Goal: Information Seeking & Learning: Learn about a topic

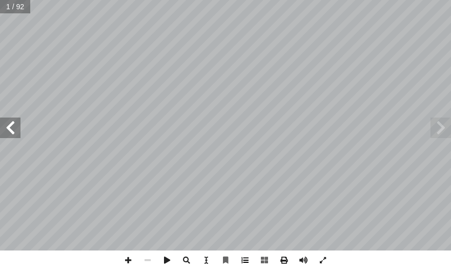
click at [231, 263] on span at bounding box center [244, 259] width 19 height 19
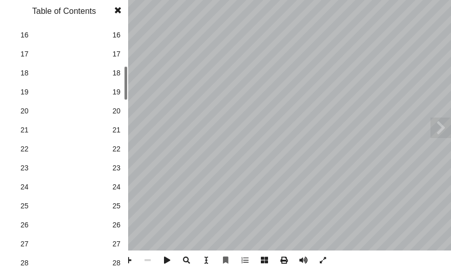
click at [119, 33] on span "16" at bounding box center [116, 35] width 8 height 11
click at [115, 10] on span at bounding box center [118, 10] width 18 height 20
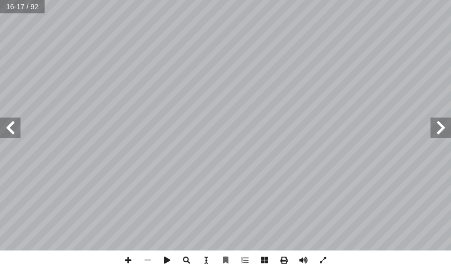
click at [9, 125] on span at bounding box center [10, 127] width 20 height 20
click at [126, 254] on span at bounding box center [127, 259] width 19 height 19
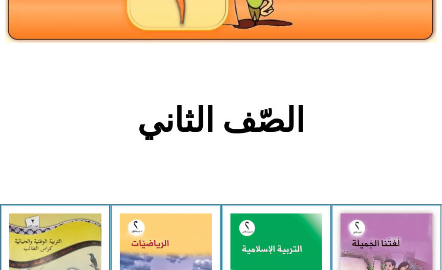
scroll to position [205, 0]
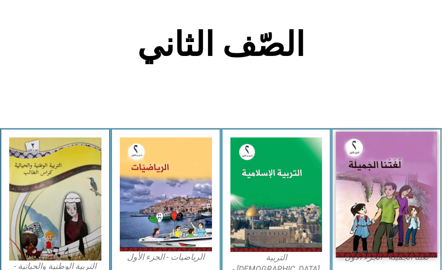
click at [396, 221] on img at bounding box center [386, 194] width 101 height 126
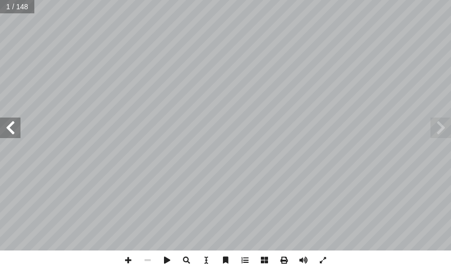
click at [4, 127] on span at bounding box center [10, 127] width 20 height 20
click at [5, 127] on span at bounding box center [10, 127] width 20 height 20
click at [6, 127] on span at bounding box center [10, 127] width 20 height 20
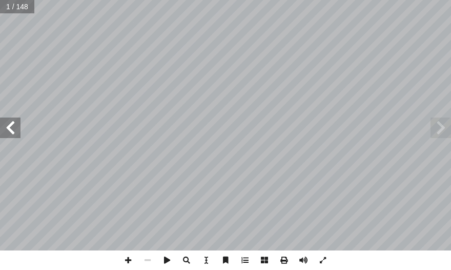
click at [6, 127] on span at bounding box center [10, 127] width 20 height 20
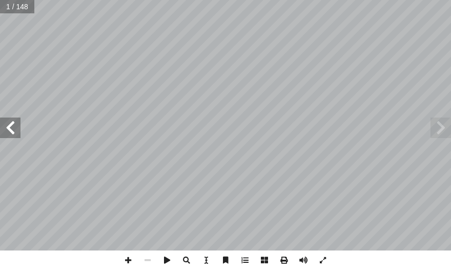
click at [6, 127] on span at bounding box center [10, 127] width 20 height 20
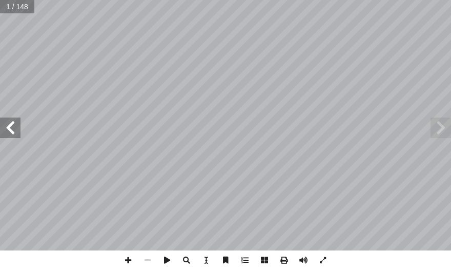
click at [6, 127] on span at bounding box center [10, 127] width 20 height 20
click at [11, 128] on span at bounding box center [10, 127] width 20 height 20
click at [11, 130] on span at bounding box center [10, 127] width 20 height 20
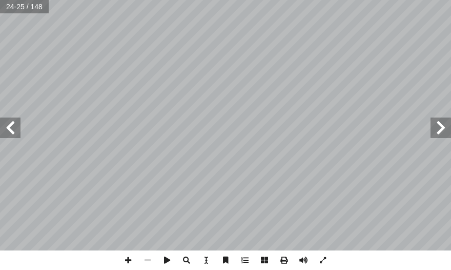
click at [12, 130] on span at bounding box center [10, 127] width 20 height 20
click at [13, 130] on span at bounding box center [10, 127] width 20 height 20
click at [13, 132] on span at bounding box center [10, 127] width 20 height 20
click at [14, 132] on span at bounding box center [10, 127] width 20 height 20
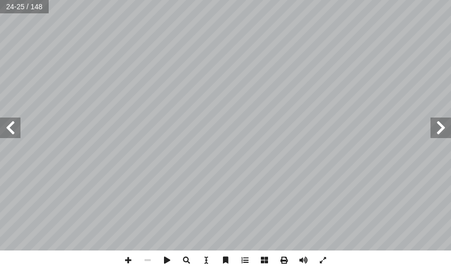
click at [14, 134] on span at bounding box center [10, 127] width 20 height 20
click at [13, 135] on span at bounding box center [10, 127] width 20 height 20
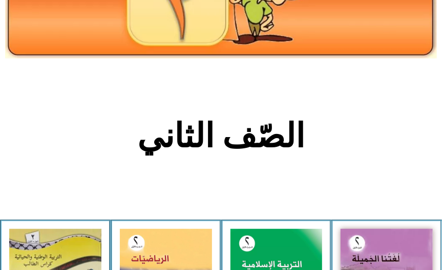
scroll to position [220, 0]
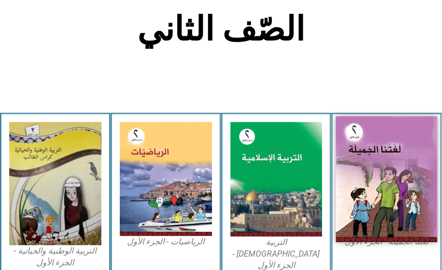
click at [377, 157] on img at bounding box center [386, 179] width 101 height 126
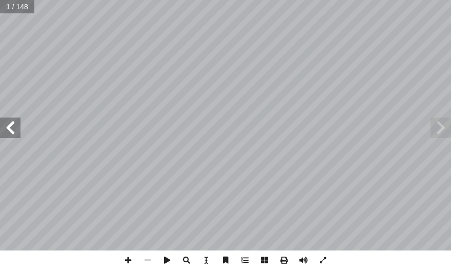
click at [18, 134] on span at bounding box center [10, 127] width 20 height 20
click at [18, 133] on span at bounding box center [10, 127] width 20 height 20
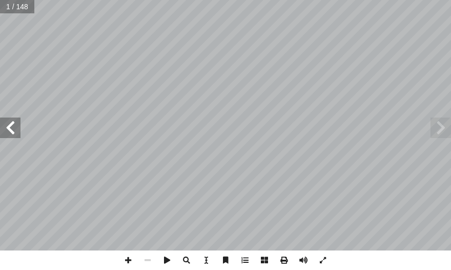
click at [18, 133] on span at bounding box center [10, 127] width 20 height 20
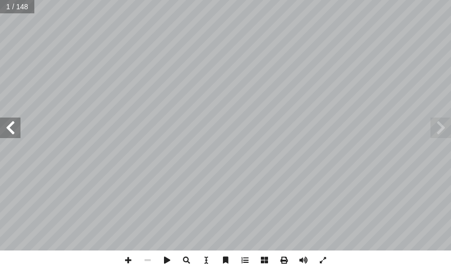
click at [18, 133] on span at bounding box center [10, 127] width 20 height 20
click at [17, 133] on span at bounding box center [10, 127] width 20 height 20
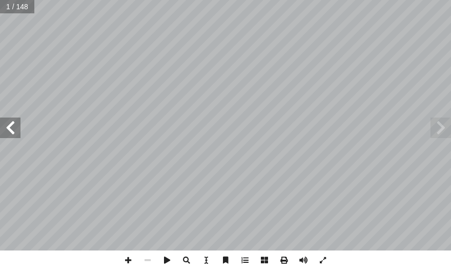
click at [17, 133] on span at bounding box center [10, 127] width 20 height 20
click at [16, 132] on span at bounding box center [10, 127] width 20 height 20
click at [16, 131] on span at bounding box center [10, 127] width 20 height 20
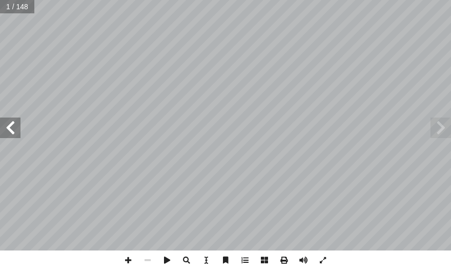
click at [16, 131] on span at bounding box center [10, 127] width 20 height 20
click at [15, 128] on span at bounding box center [10, 127] width 20 height 20
click at [4, 129] on span at bounding box center [10, 127] width 20 height 20
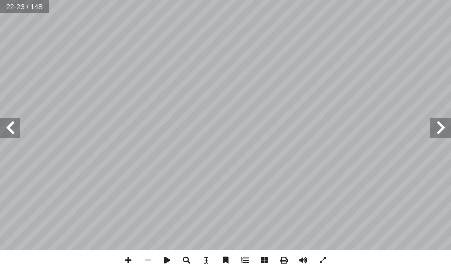
click at [4, 129] on span at bounding box center [10, 127] width 20 height 20
click at [3, 129] on span at bounding box center [10, 127] width 20 height 20
click at [5, 131] on span at bounding box center [10, 127] width 20 height 20
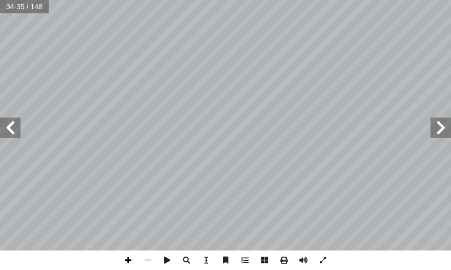
click at [127, 261] on span at bounding box center [127, 259] width 19 height 19
